Goal: Information Seeking & Learning: Learn about a topic

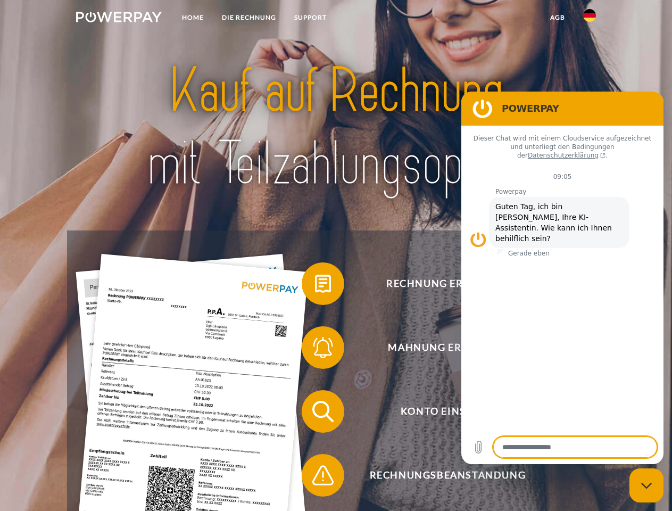
click at [119, 19] on img at bounding box center [119, 17] width 86 height 11
click at [589, 19] on img at bounding box center [589, 15] width 13 height 13
click at [557, 18] on link "agb" at bounding box center [557, 17] width 33 height 19
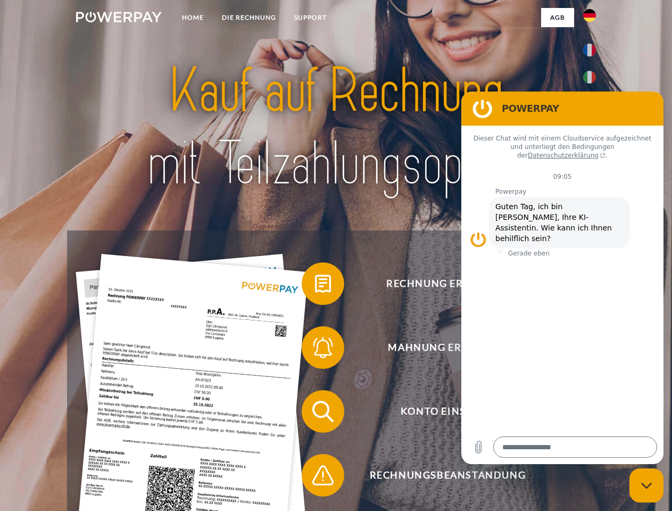
click at [315, 286] on span at bounding box center [306, 283] width 53 height 53
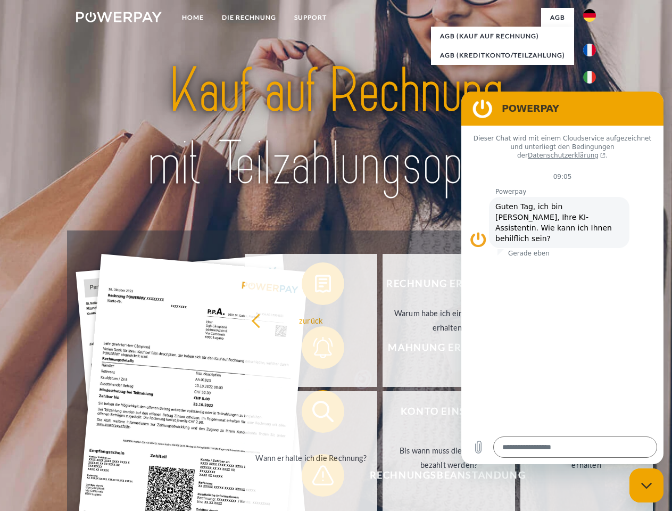
click at [315, 349] on div "Rechnung erhalten? Mahnung erhalten? Konto einsehen" at bounding box center [335, 442] width 537 height 425
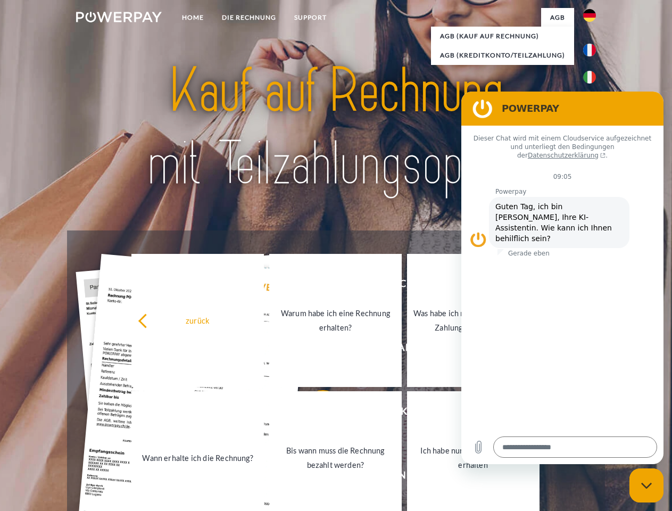
click at [315, 413] on link "Bis wann muss die Rechnung bezahlt werden?" at bounding box center [335, 457] width 132 height 133
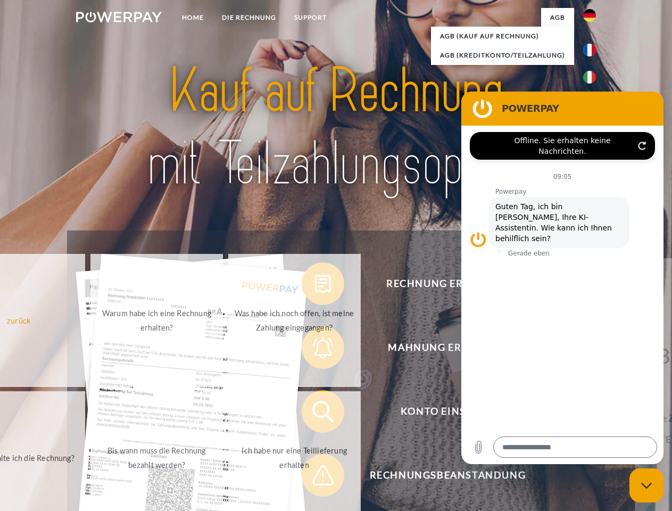
click at [315, 477] on span at bounding box center [306, 474] width 53 height 53
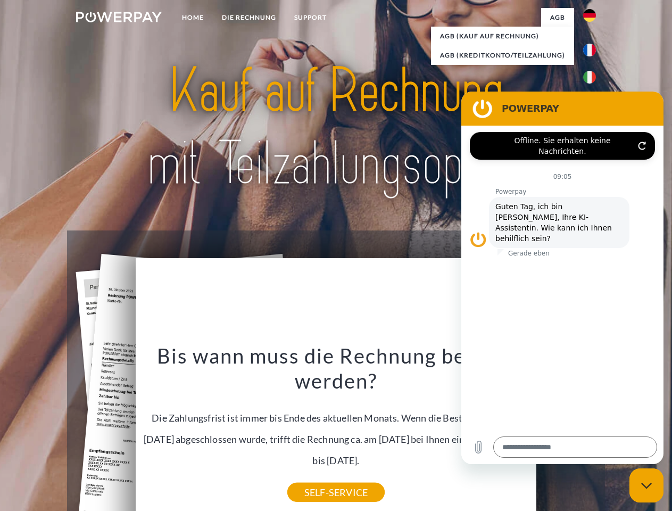
click at [646, 485] on icon "Messaging-Fenster schließen" at bounding box center [646, 485] width 11 height 7
type textarea "*"
